Goal: Complete application form

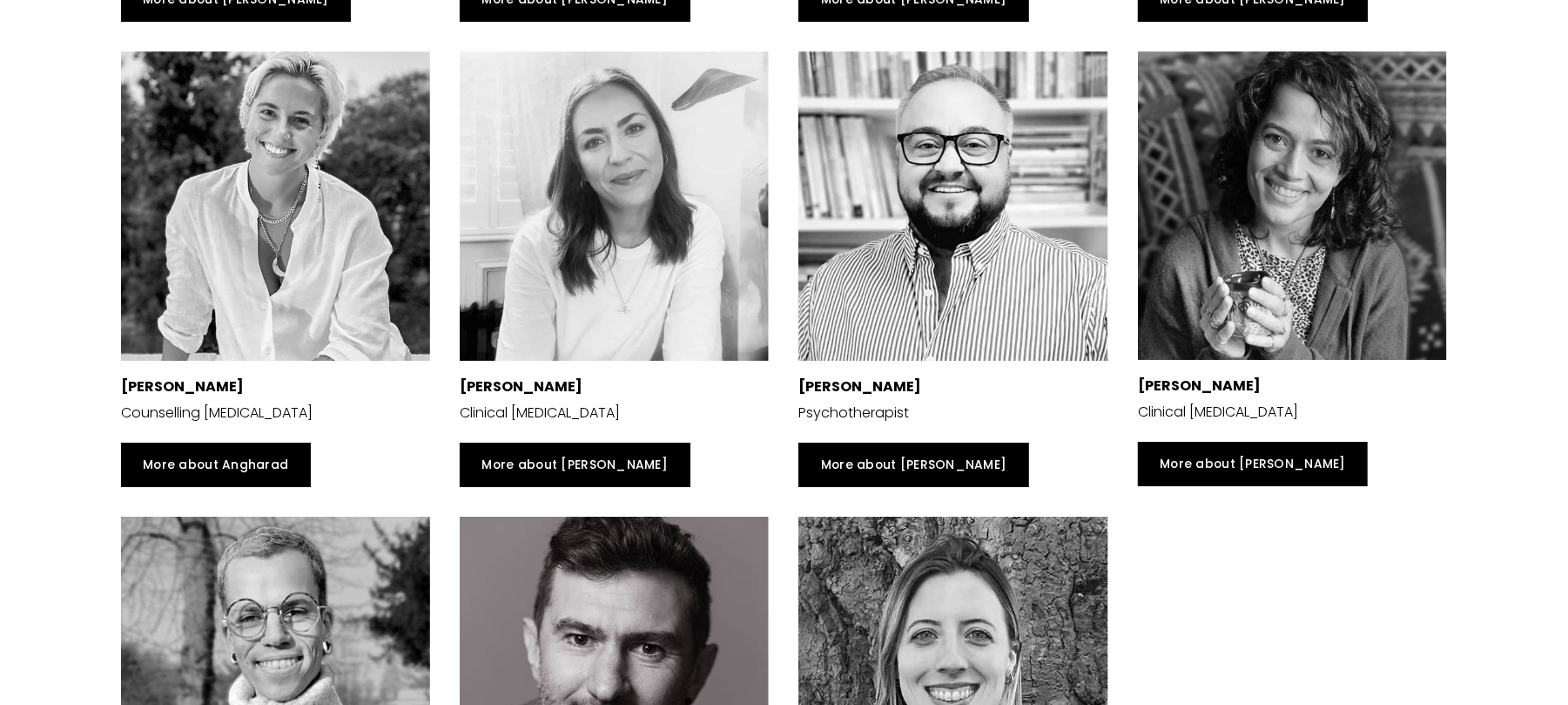
scroll to position [5690, 0]
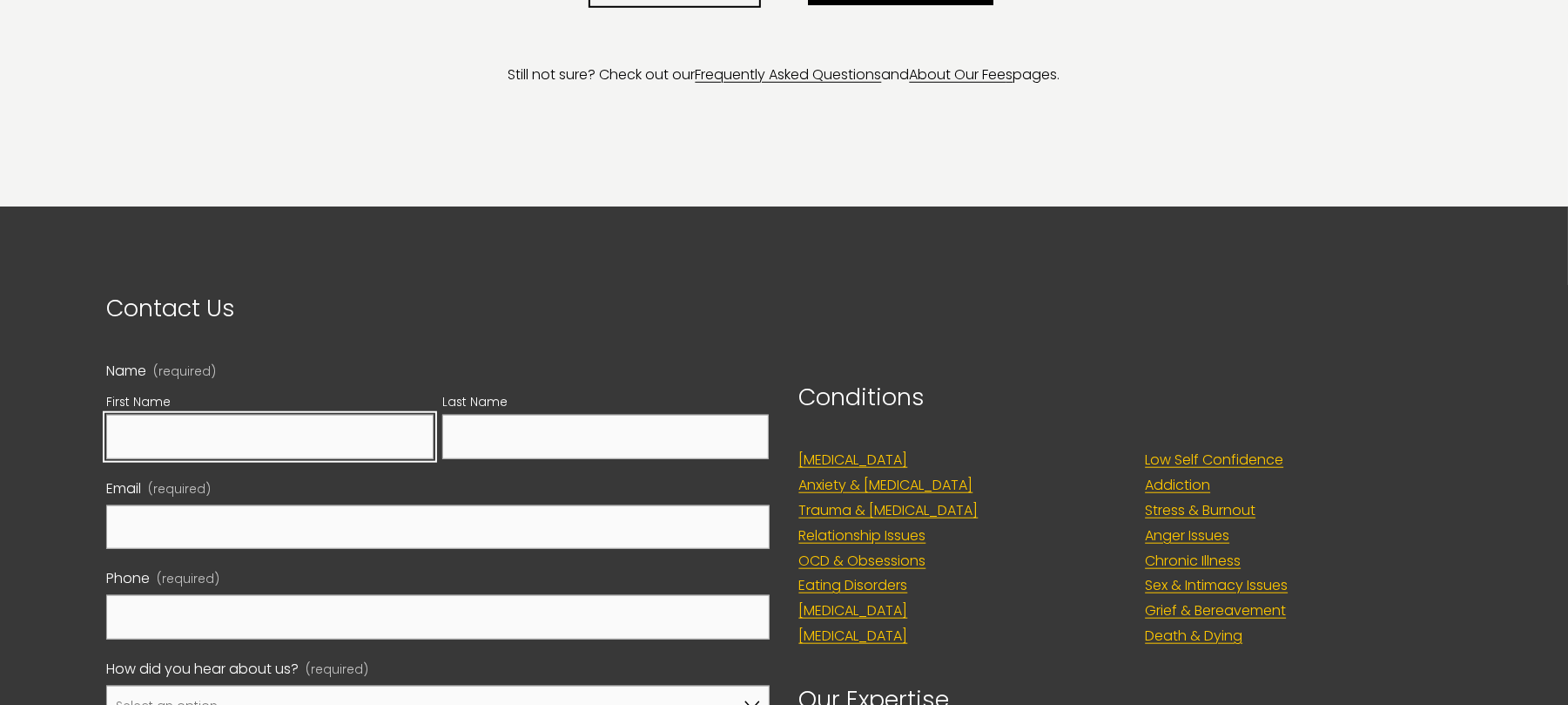
click at [369, 429] on input "First Name" at bounding box center [269, 437] width 327 height 45
type input "Felix"
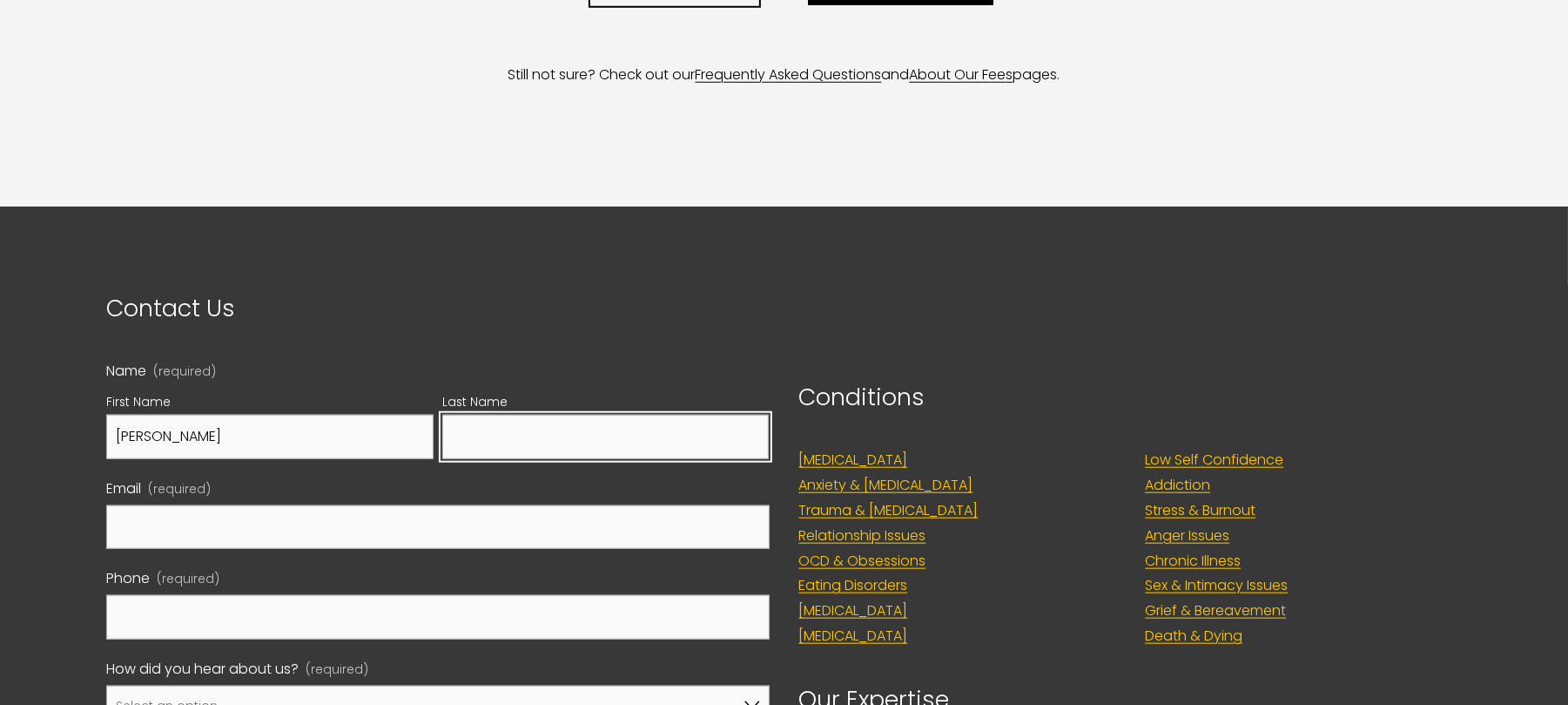
type input "Holbert"
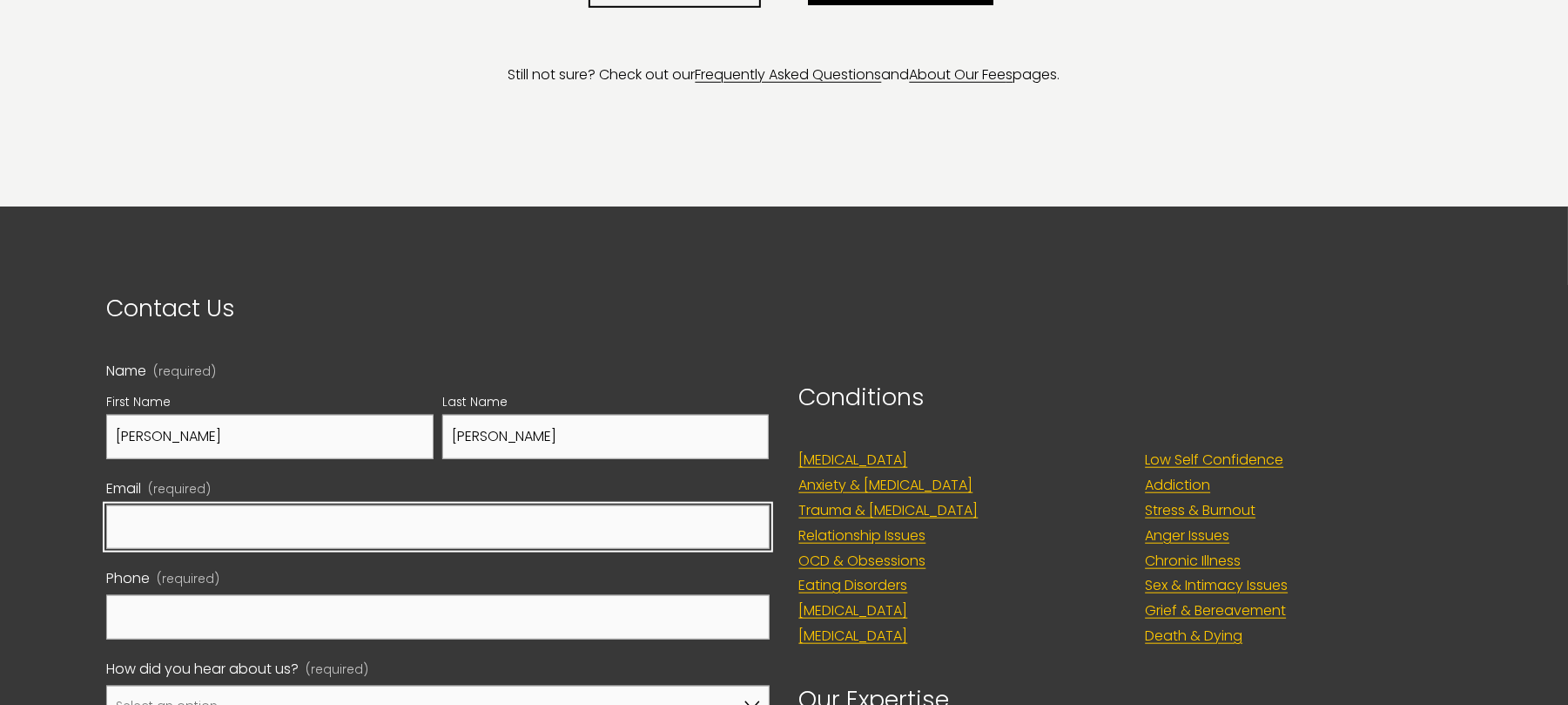
type input "holbert.felix@gmail.com"
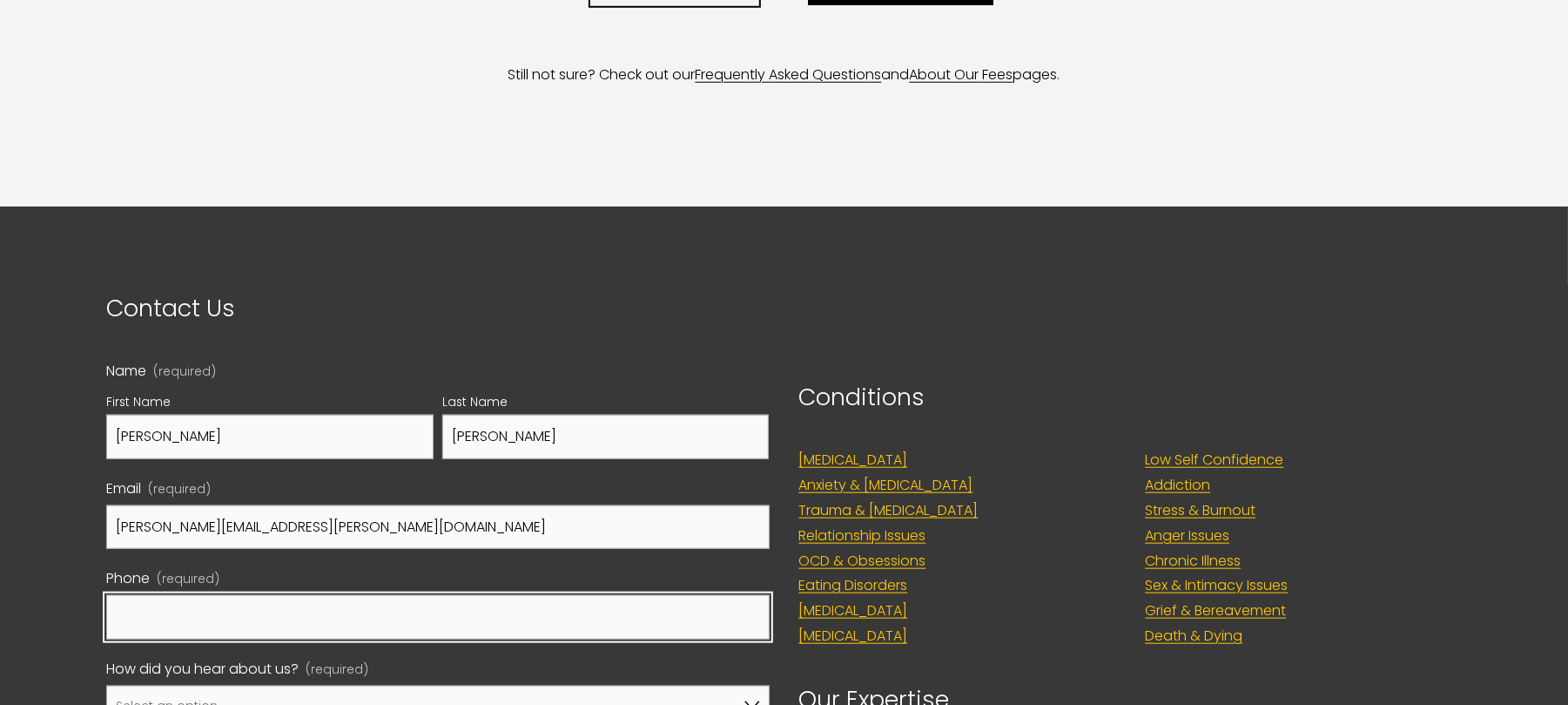
type input "09830152514"
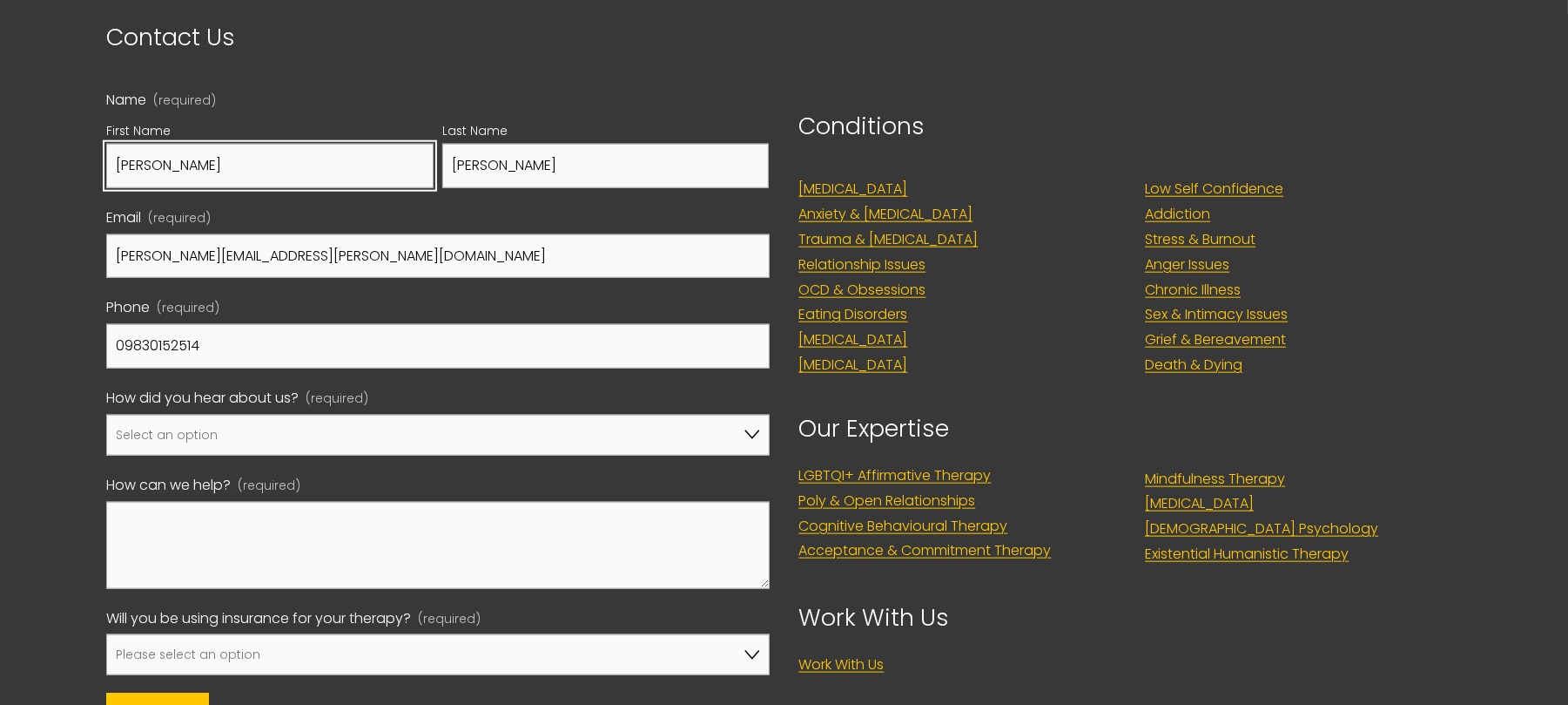
scroll to position [6232, 0]
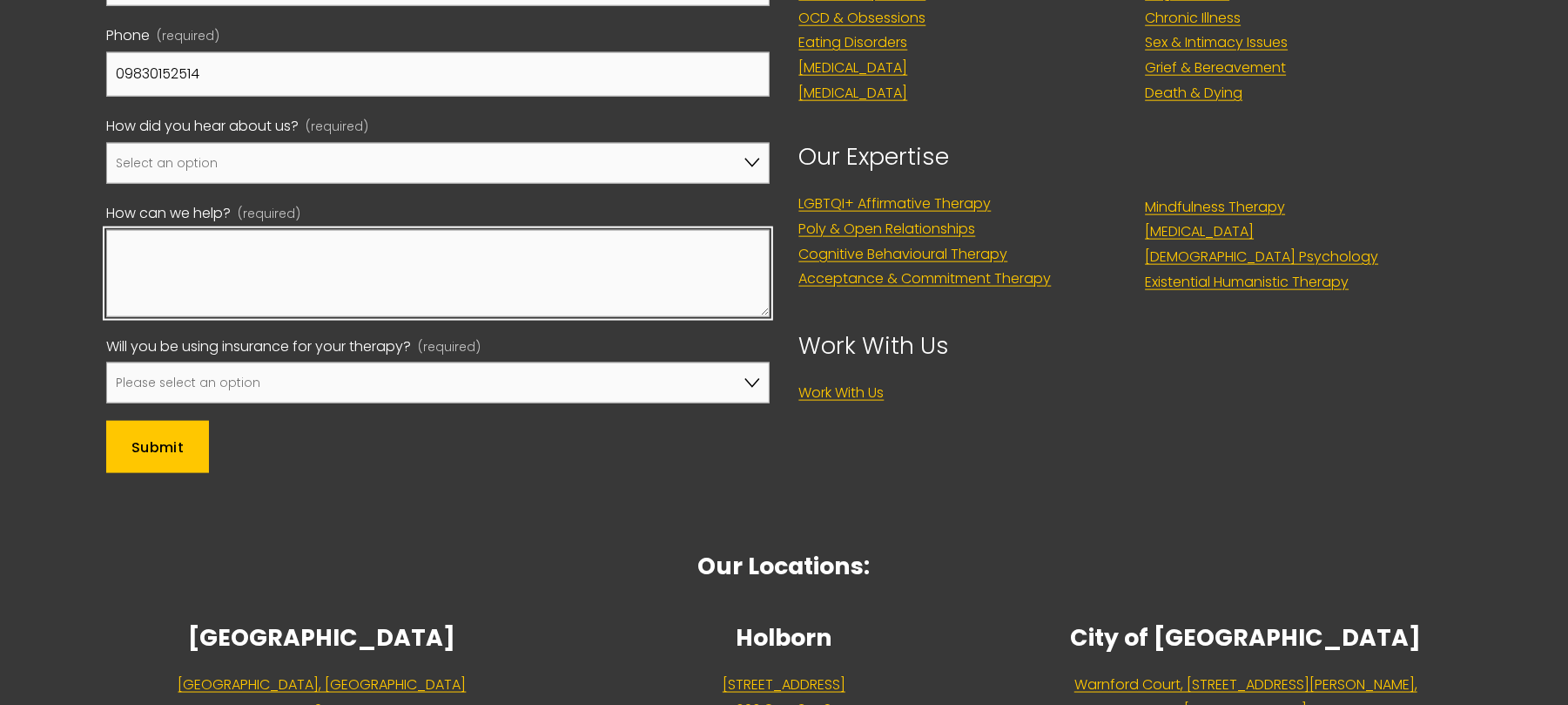
click at [245, 262] on textarea "How can we help? (required)" at bounding box center [437, 273] width 663 height 87
paste textarea "Please let me tell you some of the techniques that I can use below to help you …"
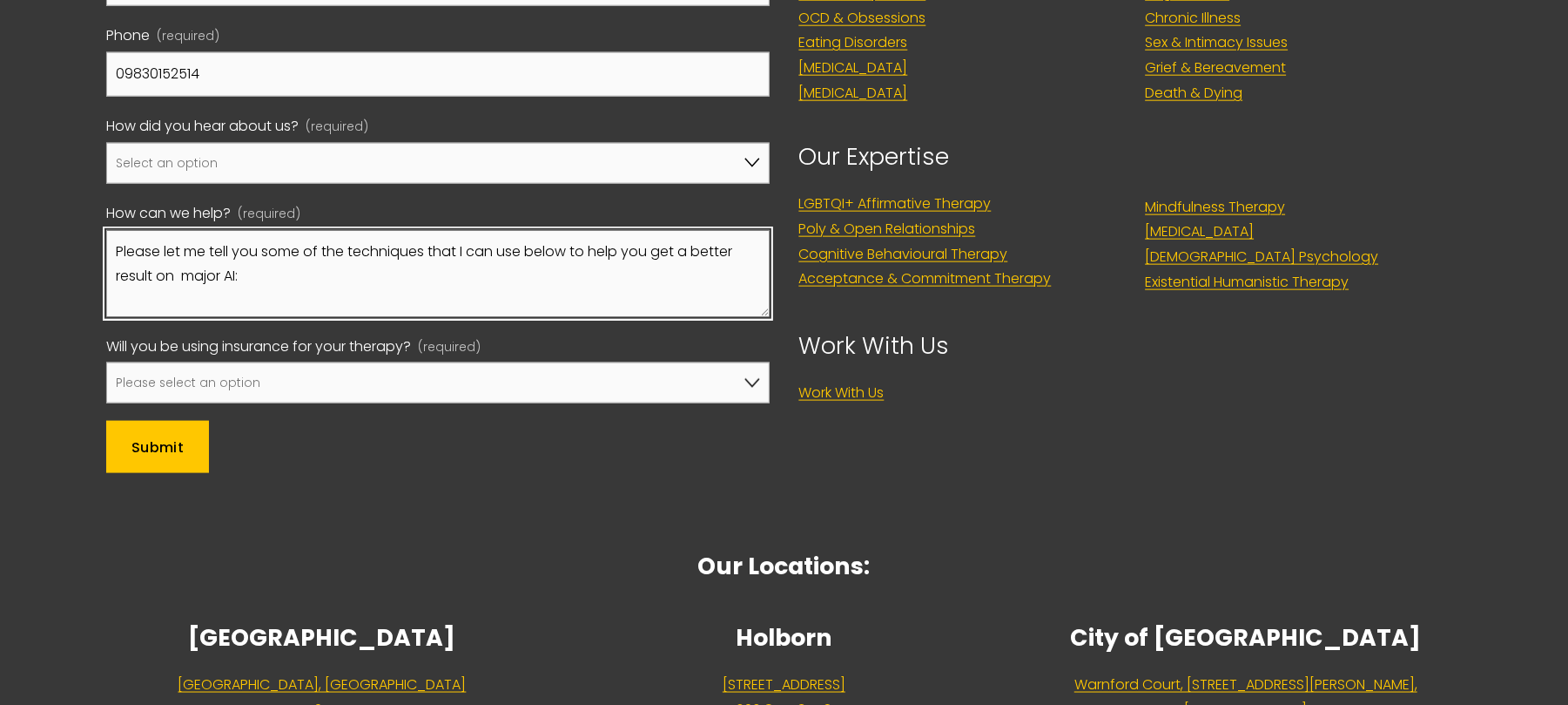
scroll to position [472, 0]
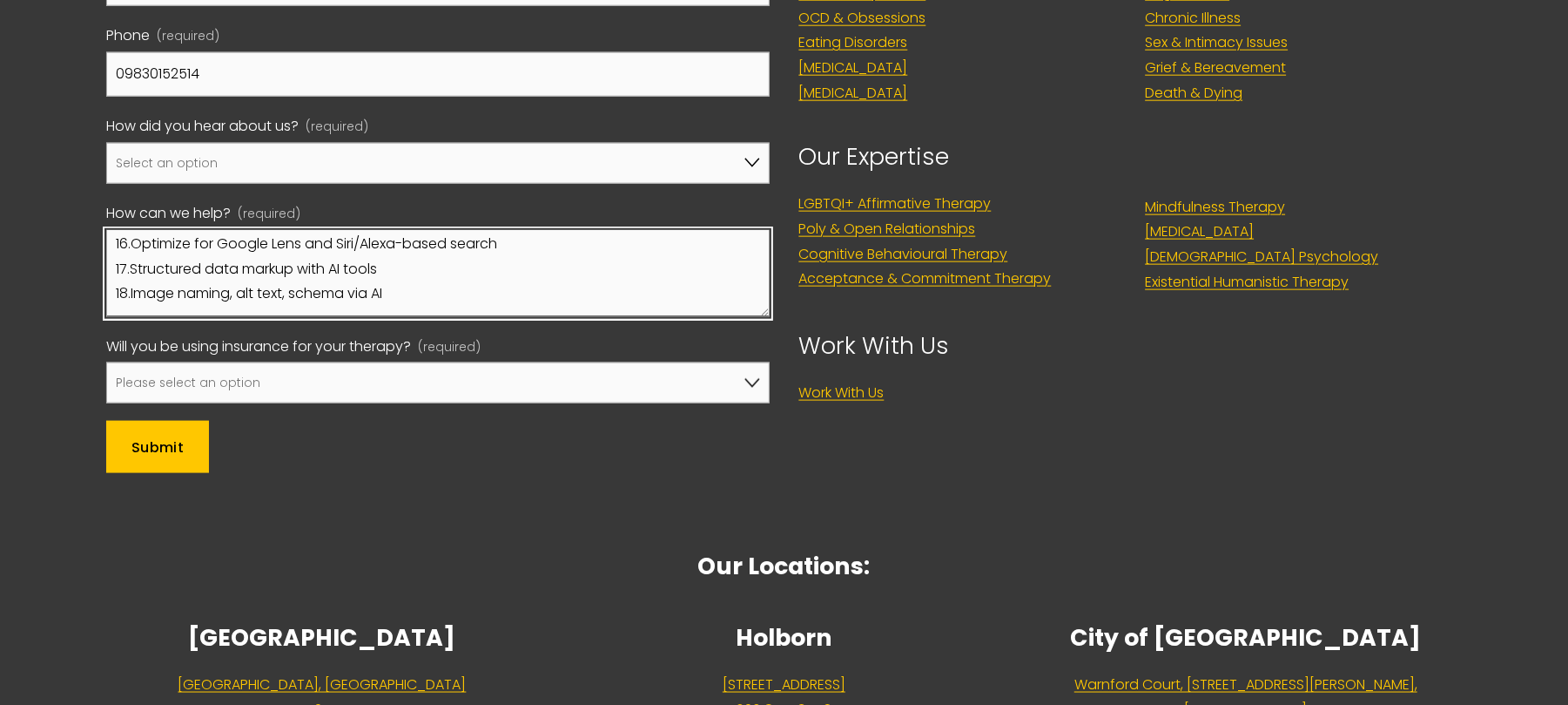
type textarea "Please let me tell you some of the techniques that I can use below to help you …"
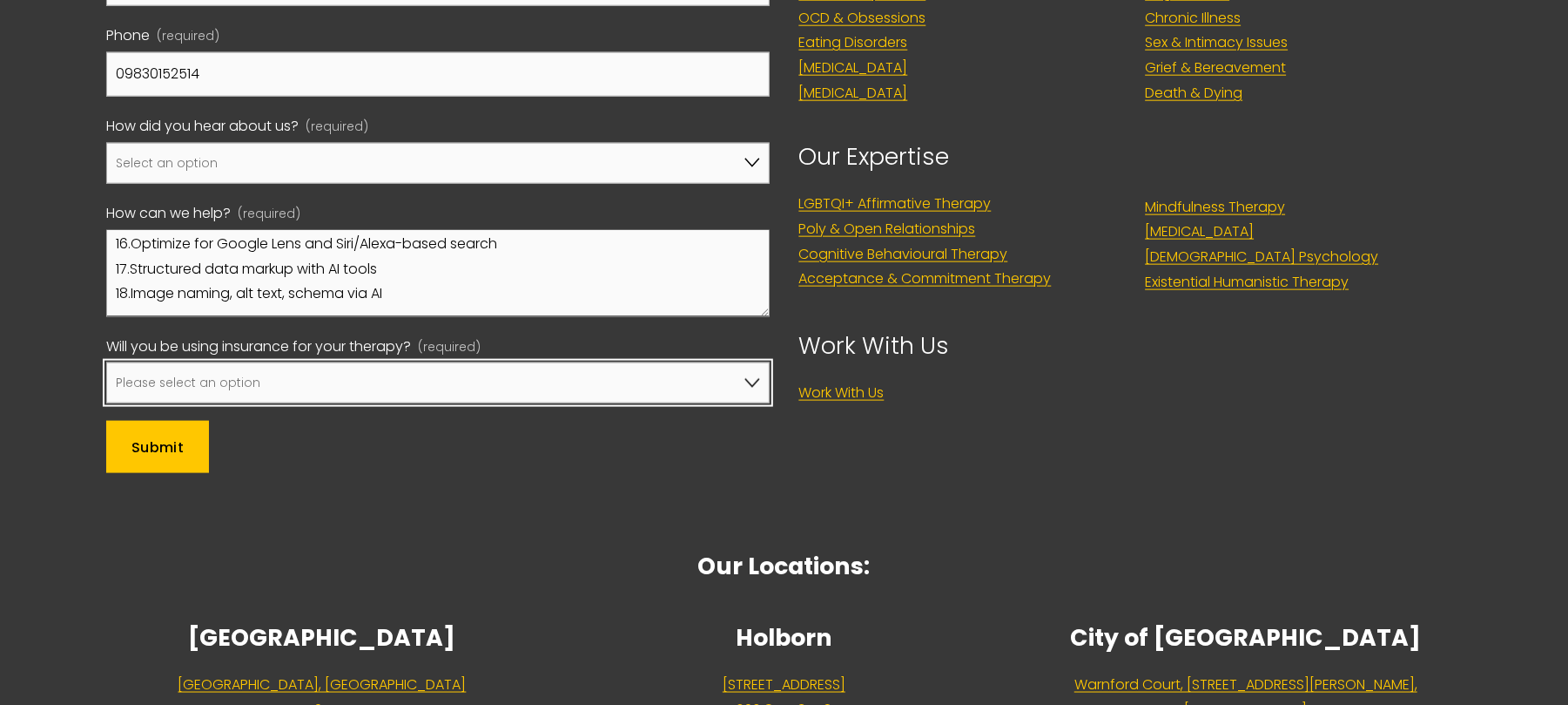
click at [255, 385] on select "Please select an option No, I won't be using insurance Yes, I will be using Axa…" at bounding box center [437, 382] width 663 height 41
select select "Yes, I will be using Aviva"
click at [106, 367] on select "Please select an option No, I won't be using insurance Yes, I will be using Axa…" at bounding box center [437, 382] width 663 height 41
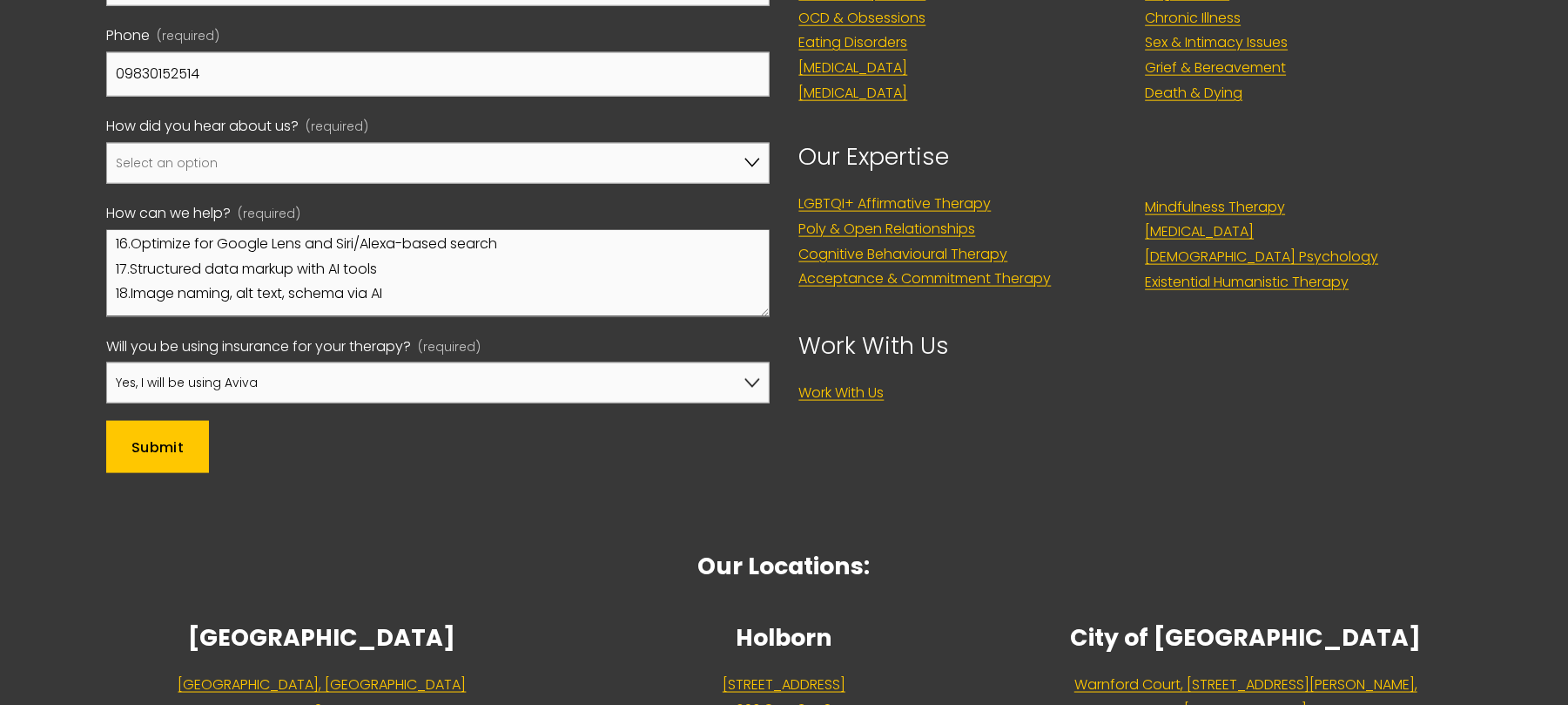
click at [172, 449] on span "Submit" at bounding box center [158, 447] width 53 height 20
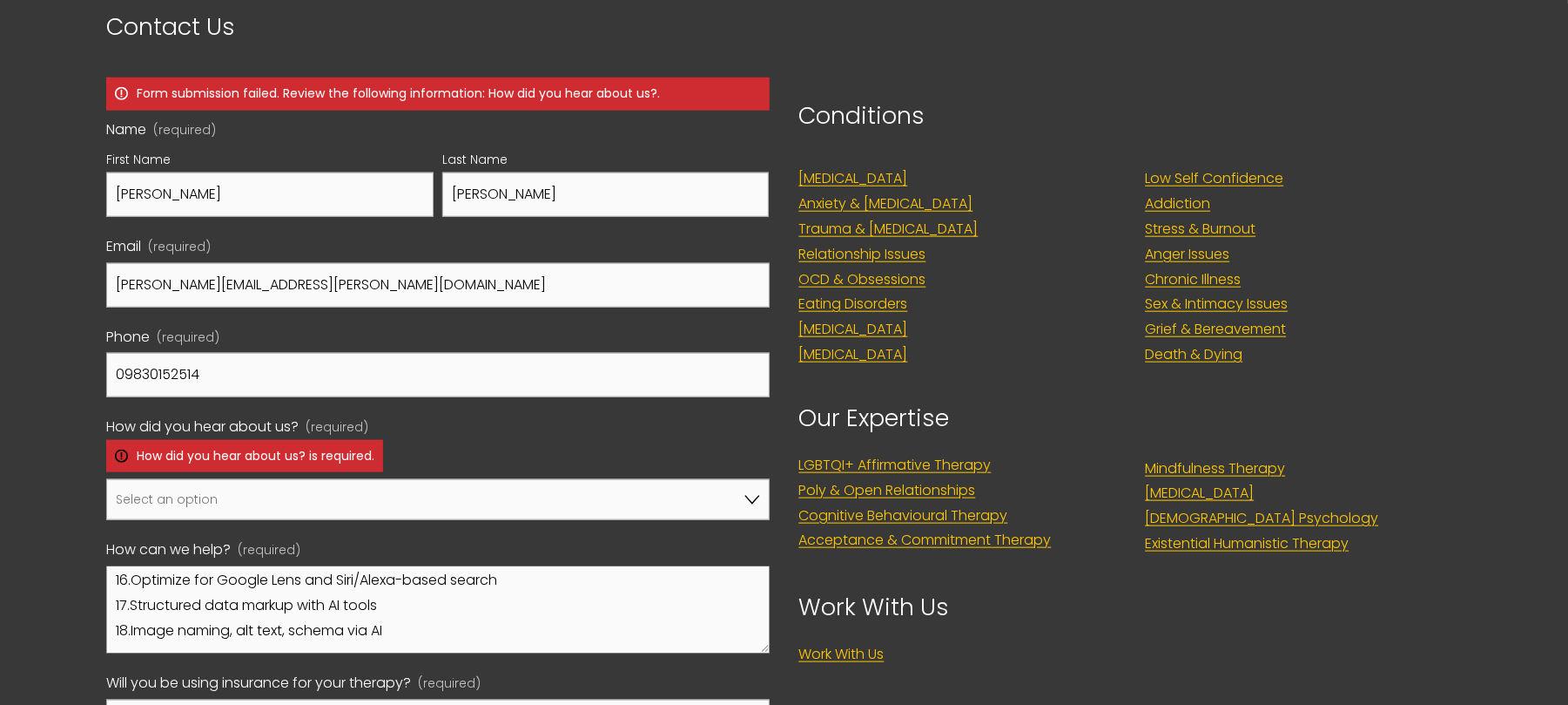
scroll to position [6241, 0]
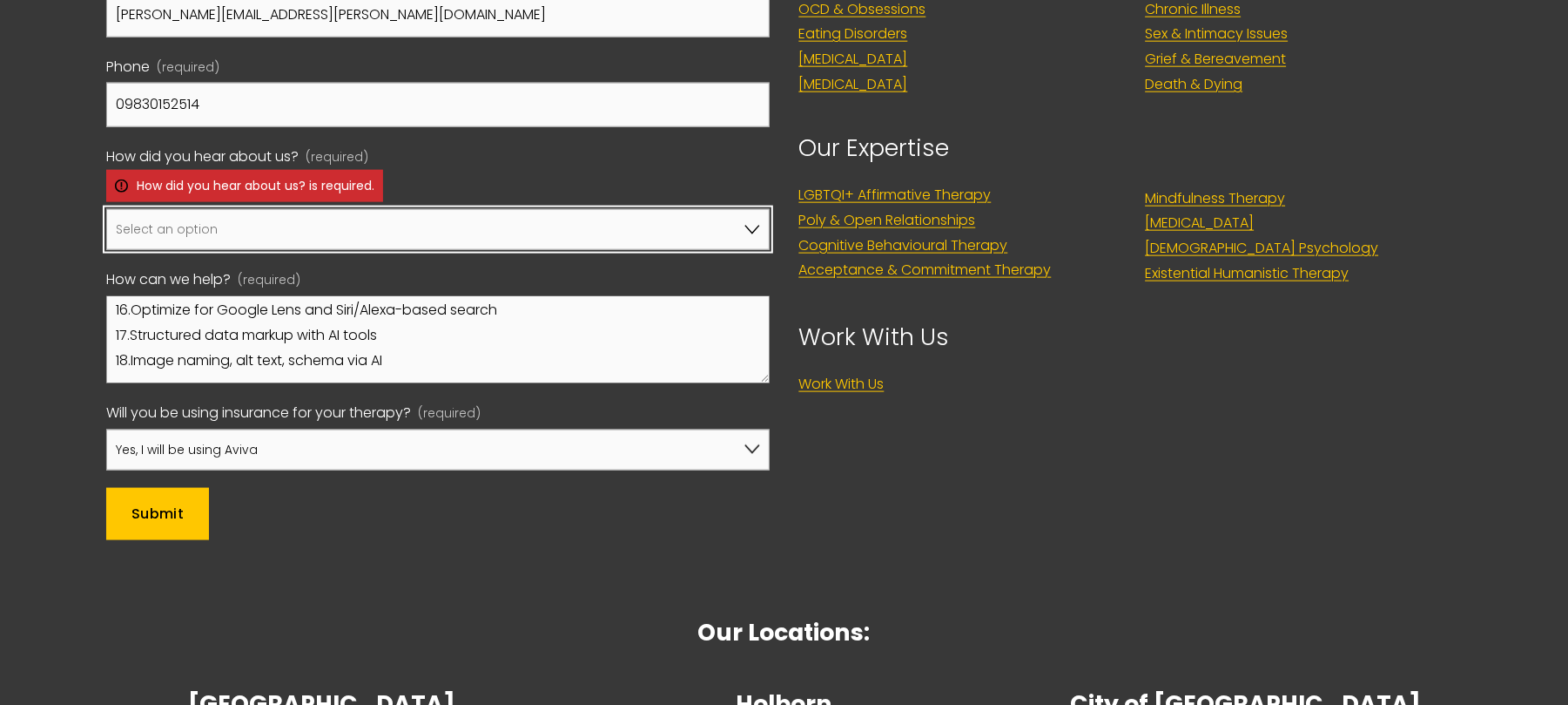
click at [252, 228] on select "Select an option Google A friend/family member told me about you I've been refe…" at bounding box center [437, 229] width 663 height 41
select select "Other"
click at [106, 213] on select "Select an option Google A friend/family member told me about you I've been refe…" at bounding box center [437, 229] width 663 height 41
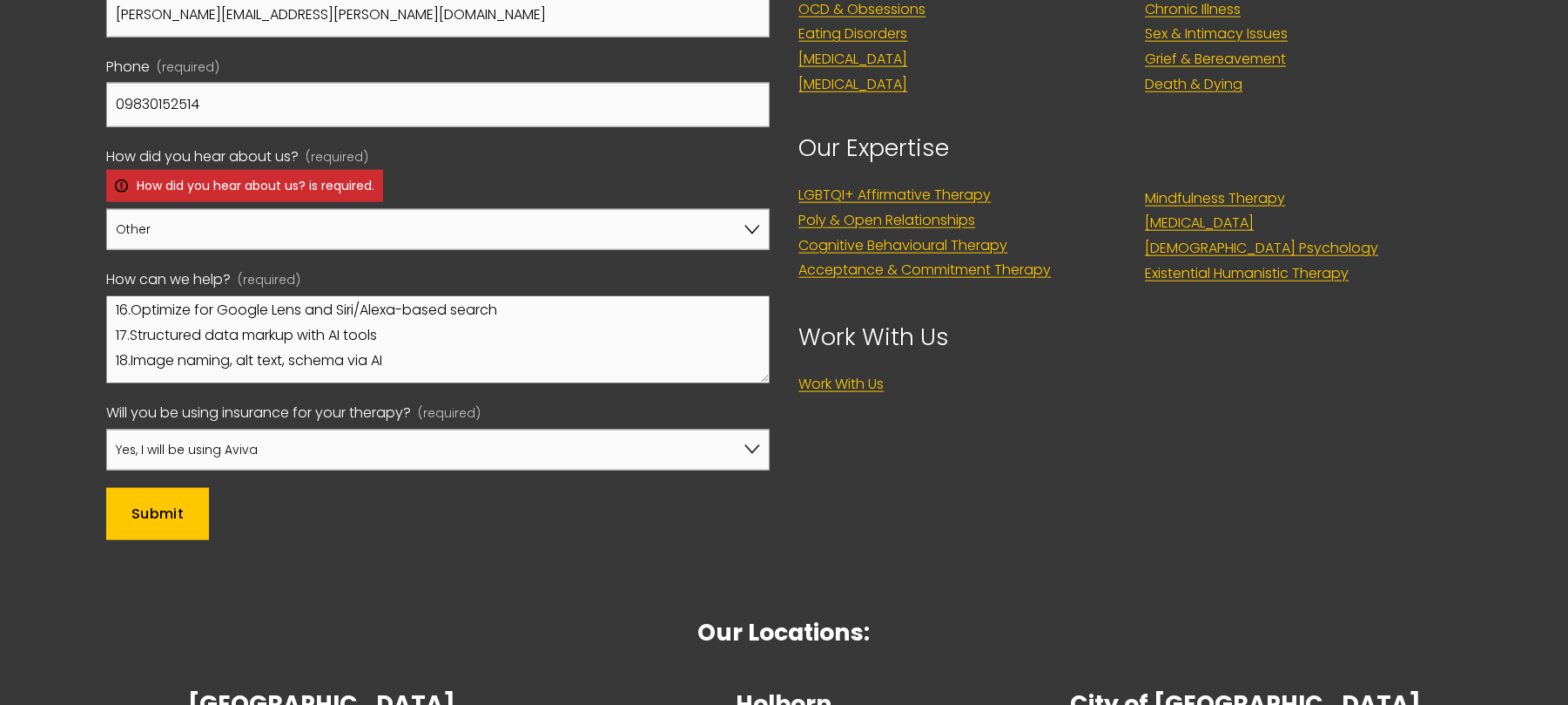
click at [145, 516] on span "Submit" at bounding box center [158, 513] width 53 height 20
